Goal: Task Accomplishment & Management: Manage account settings

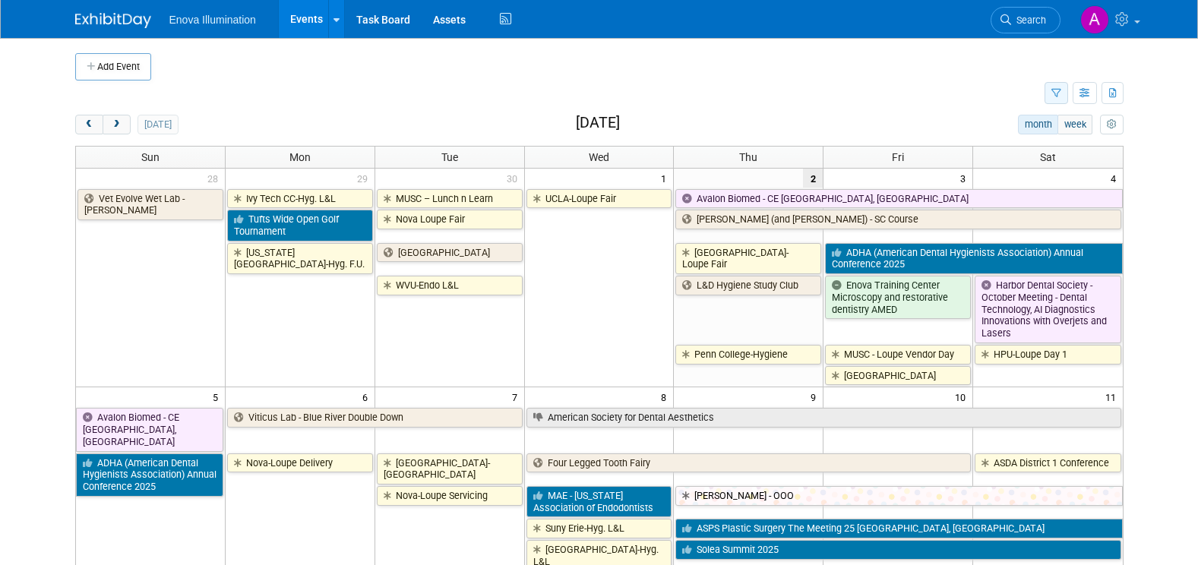
click at [1056, 96] on icon "button" at bounding box center [1057, 94] width 10 height 10
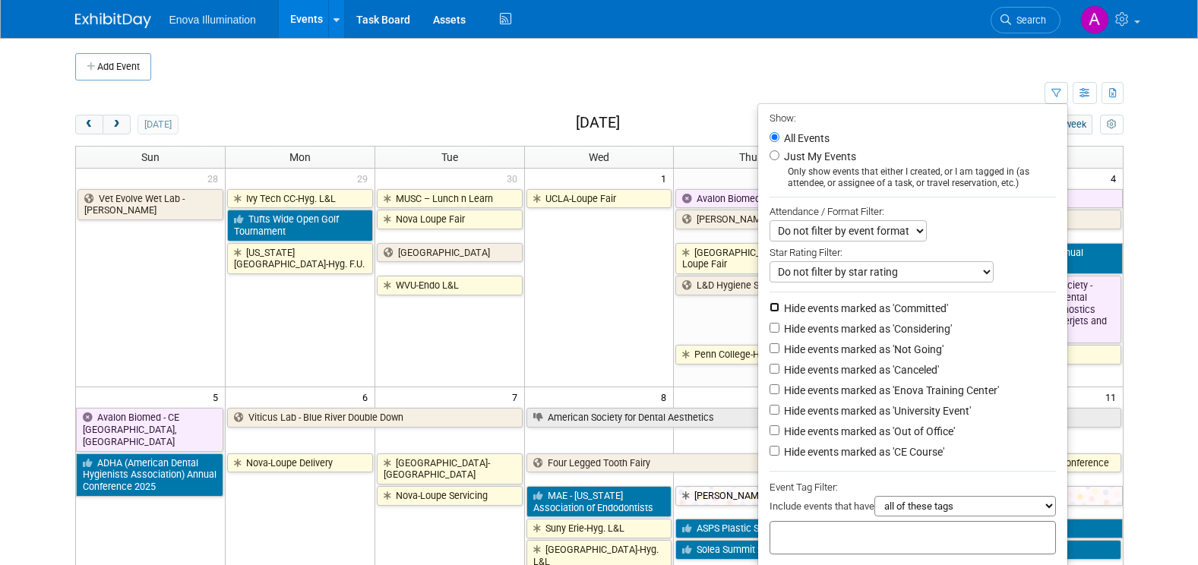
click at [770, 312] on input "Hide events marked as 'Committed'" at bounding box center [775, 307] width 10 height 10
checkbox input "true"
click at [770, 333] on input "Hide events marked as 'Considering'" at bounding box center [775, 328] width 10 height 10
checkbox input "true"
click at [770, 353] on input "Hide events marked as 'Not Going'" at bounding box center [775, 348] width 10 height 10
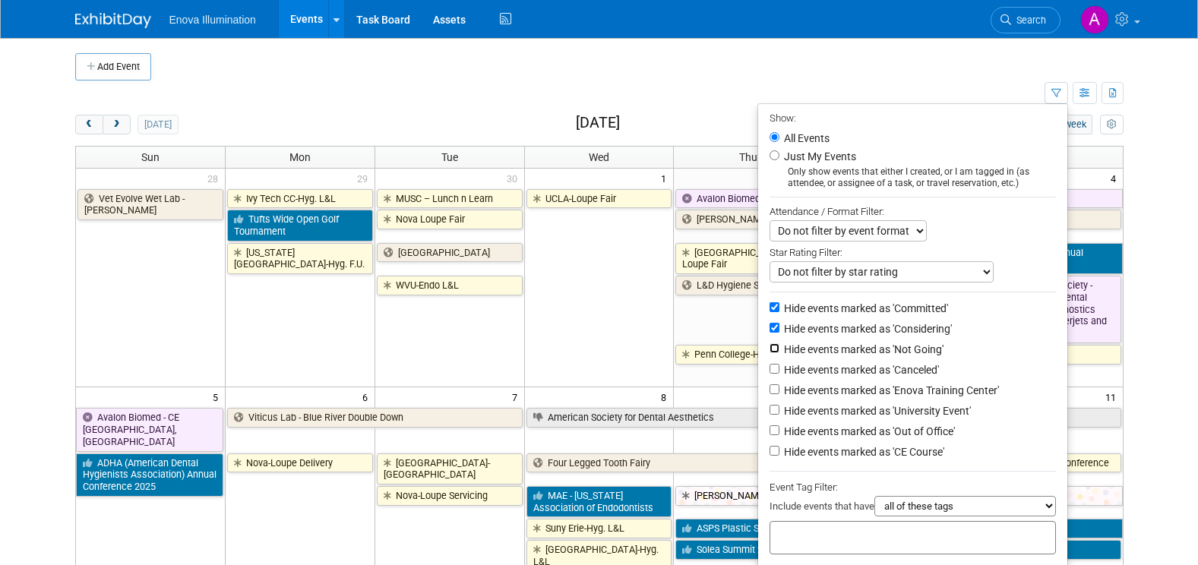
checkbox input "true"
click at [769, 380] on li "Hide events marked as 'Canceled'" at bounding box center [912, 371] width 309 height 21
click at [770, 374] on input "Hide events marked as 'Canceled'" at bounding box center [775, 369] width 10 height 10
checkbox input "true"
click at [767, 390] on li "Hide events marked as 'Enova Training Center'" at bounding box center [912, 391] width 309 height 21
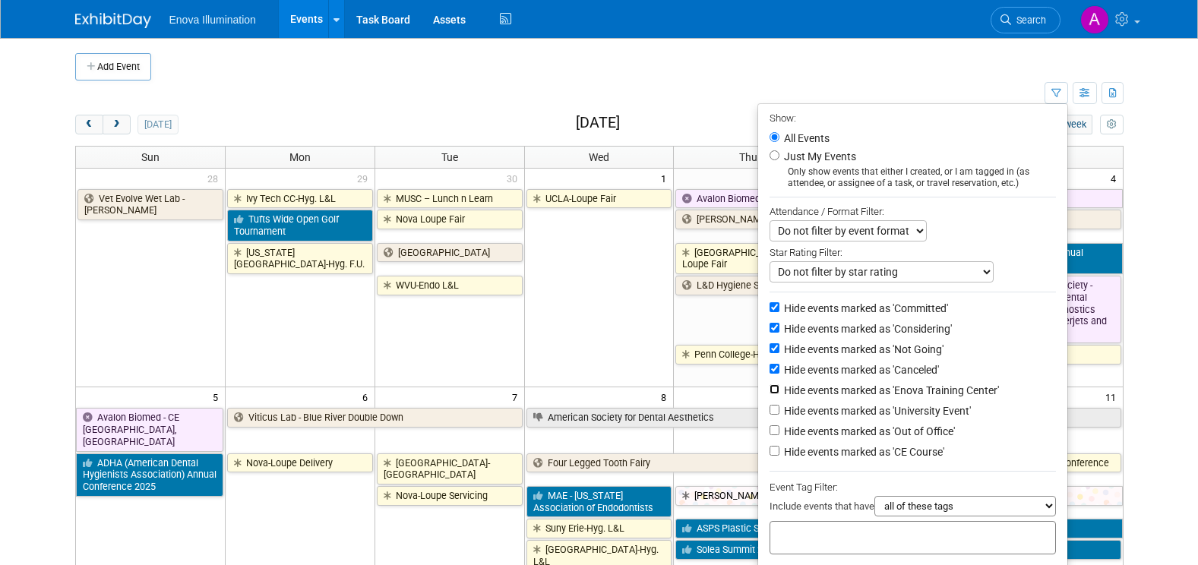
click at [770, 394] on input "Hide events marked as 'Enova Training Center'" at bounding box center [775, 389] width 10 height 10
checkbox input "true"
click at [770, 435] on input "Hide events marked as 'Out of Office'" at bounding box center [775, 430] width 10 height 10
checkbox input "true"
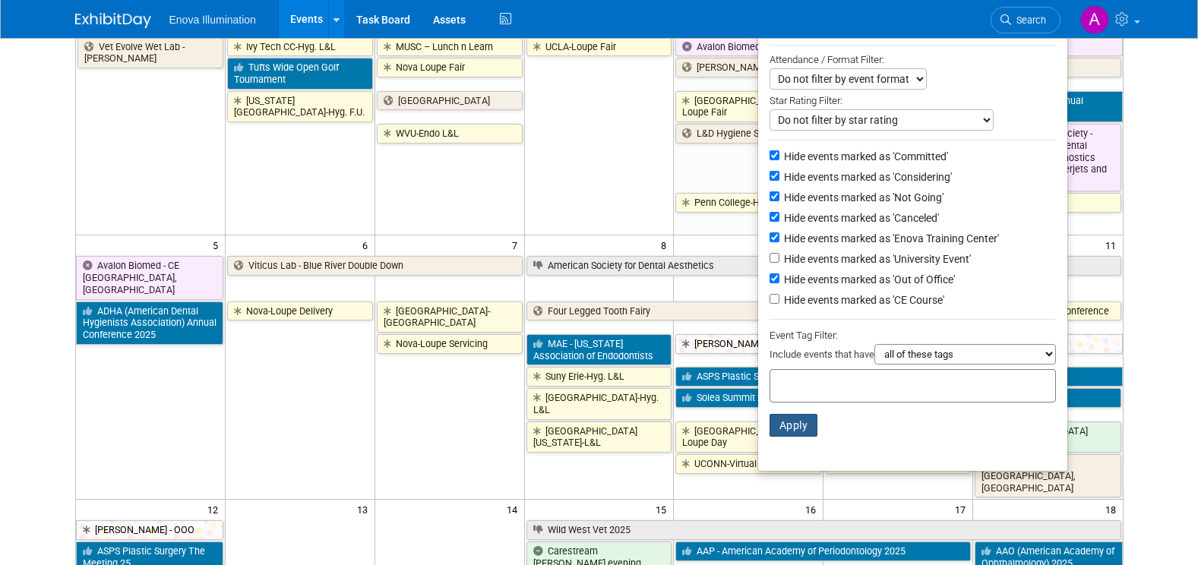
click at [781, 435] on button "Apply" at bounding box center [794, 425] width 49 height 23
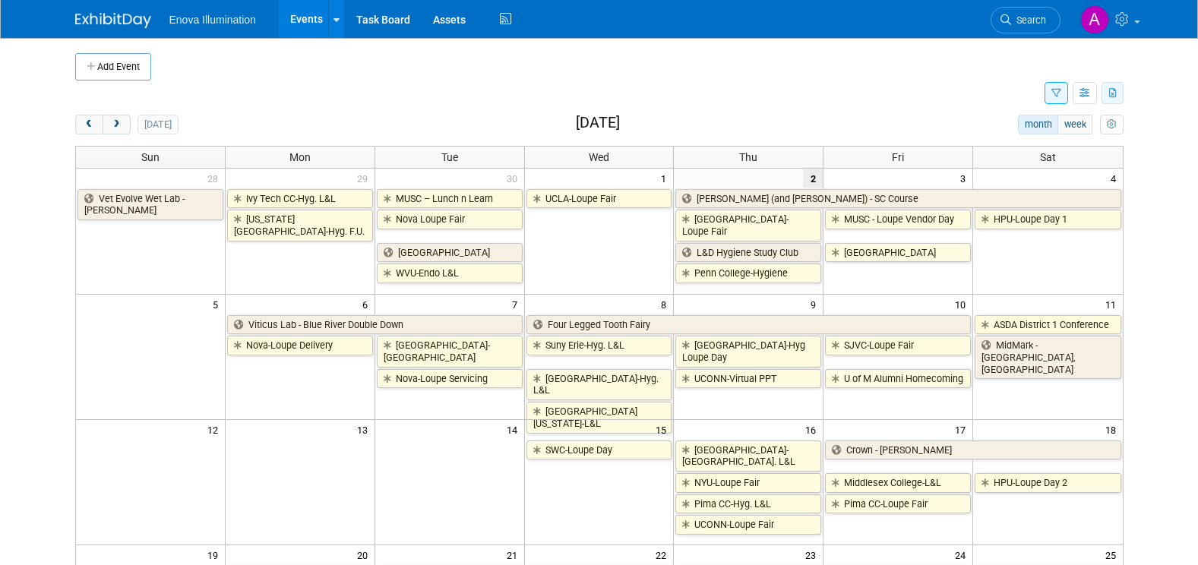
click at [1110, 97] on icon "button" at bounding box center [1113, 94] width 8 height 10
click at [1064, 137] on span "(1458 Events)" at bounding box center [1066, 142] width 57 height 11
